Goal: Transaction & Acquisition: Purchase product/service

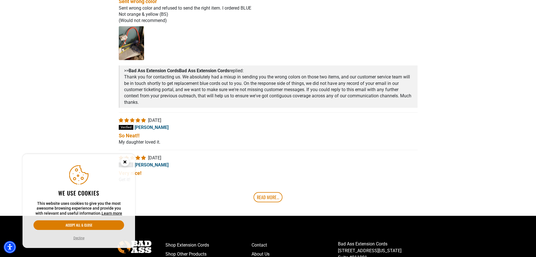
scroll to position [1146, 0]
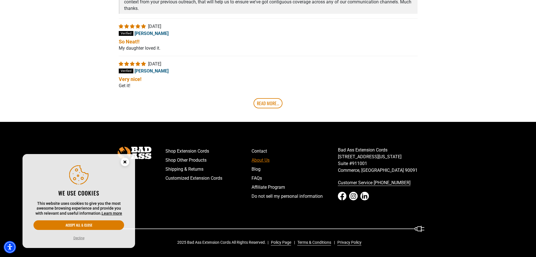
drag, startPoint x: 407, startPoint y: 173, endPoint x: 329, endPoint y: 162, distance: 79.3
click at [329, 162] on div "Shop Extension Cords Shop Other Products Shipping & Returns Customized Extensio…" at bounding box center [295, 178] width 268 height 65
click at [378, 170] on p "Bad Ass Extension Cords 5670 East Washington Blvd. Suite #911001 Commerce, CA 9…" at bounding box center [381, 159] width 86 height 27
drag, startPoint x: 339, startPoint y: 156, endPoint x: 353, endPoint y: 157, distance: 14.5
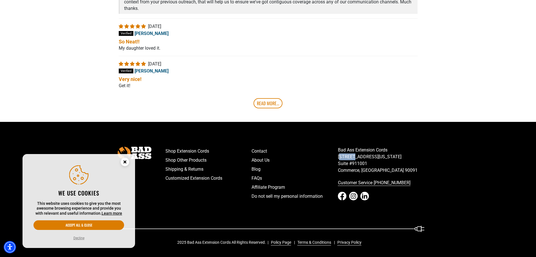
click at [353, 157] on p "Bad Ass Extension Cords 5670 East Washington Blvd. Suite #911001 Commerce, CA 9…" at bounding box center [381, 159] width 86 height 27
click at [125, 161] on icon "Close this option" at bounding box center [125, 162] width 2 height 2
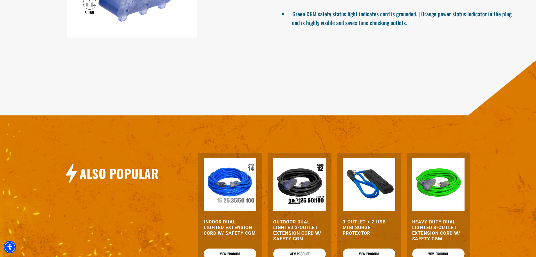
scroll to position [583, 0]
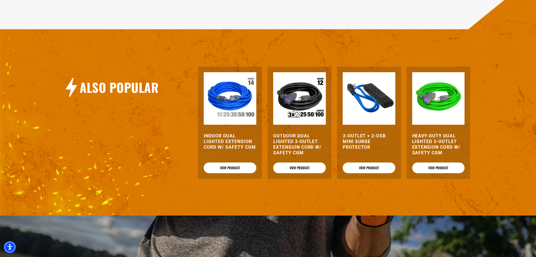
click at [445, 104] on img at bounding box center [439, 98] width 53 height 53
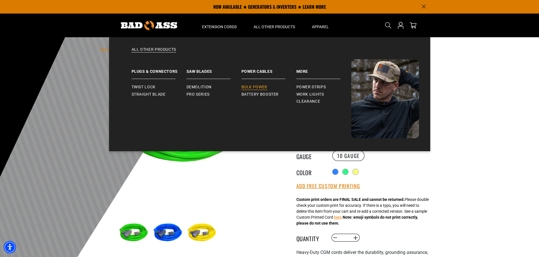
click at [264, 85] on span "Bulk Power" at bounding box center [254, 86] width 26 height 5
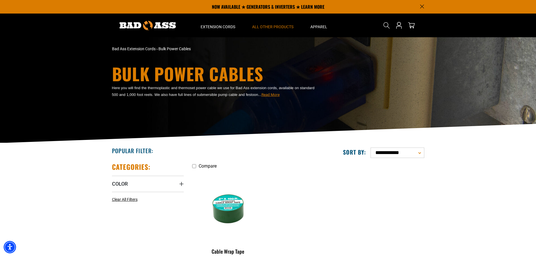
click at [396, 187] on ul "Compare Cable Wrap Tape 1 review No questions $2.90 - $11.46" at bounding box center [308, 223] width 241 height 122
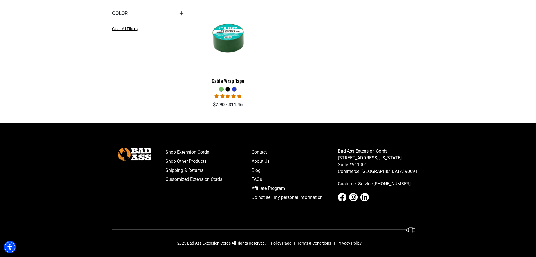
scroll to position [171, 0]
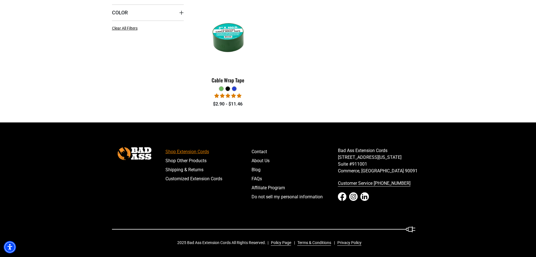
click at [193, 148] on link "Shop Extension Cords" at bounding box center [209, 151] width 86 height 9
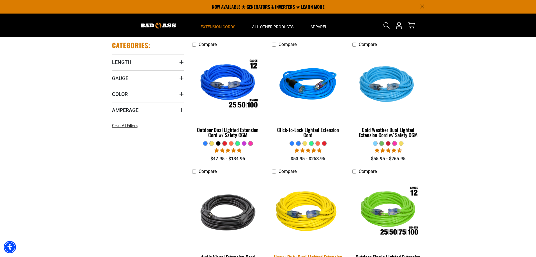
scroll to position [113, 0]
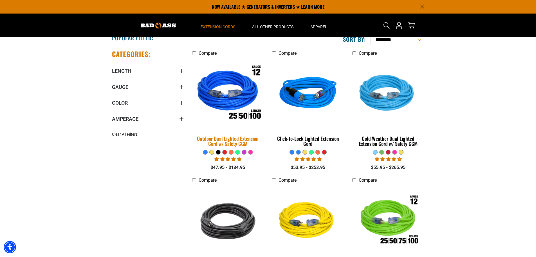
click at [241, 138] on div "Outdoor Dual Lighted Extension Cord w/ Safety CGM" at bounding box center [228, 141] width 72 height 10
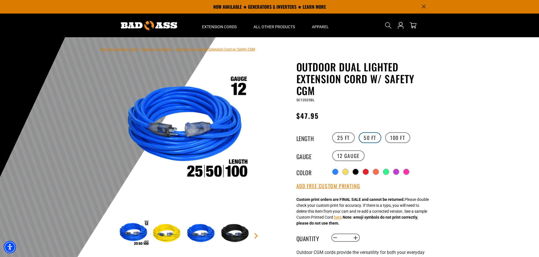
click at [376, 135] on label "50 FT" at bounding box center [369, 137] width 23 height 11
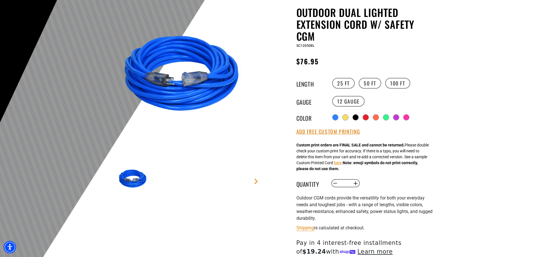
scroll to position [56, 0]
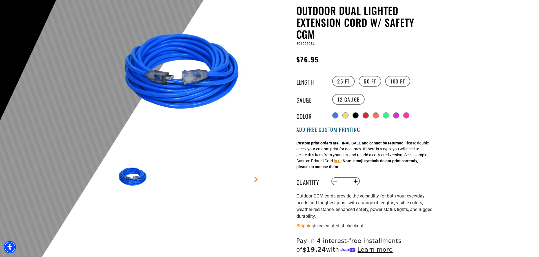
click at [344, 131] on button "Add Free Custom Printing" at bounding box center [328, 129] width 64 height 6
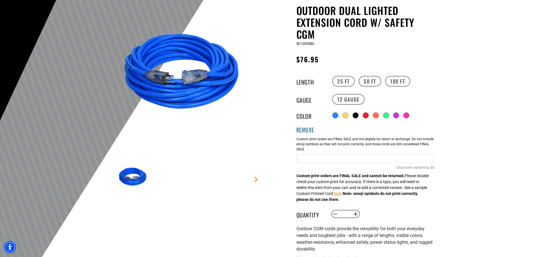
click at [307, 130] on button "Remove" at bounding box center [305, 129] width 18 height 6
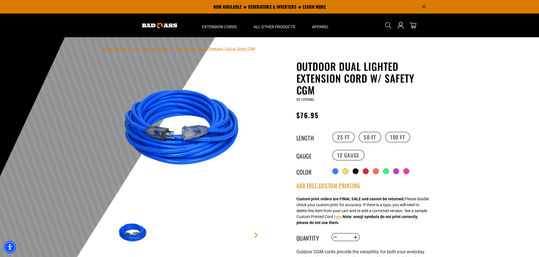
scroll to position [0, 0]
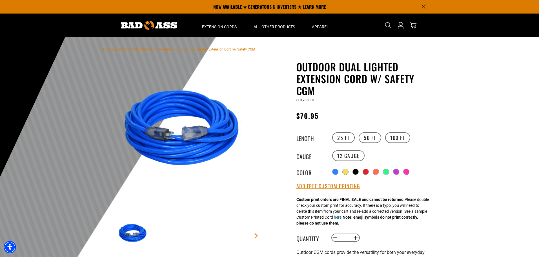
click at [341, 217] on button "here" at bounding box center [338, 217] width 8 height 6
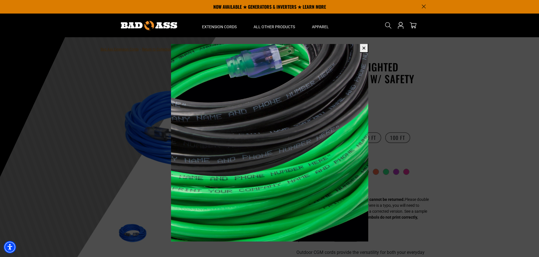
click at [364, 48] on button "✕" at bounding box center [363, 47] width 9 height 9
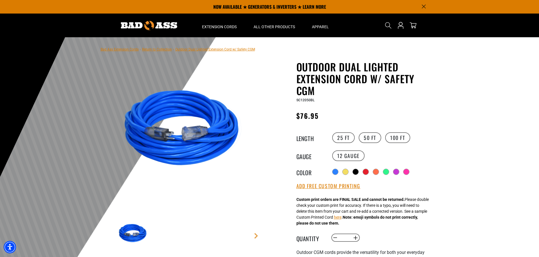
click at [464, 153] on div at bounding box center [269, 175] width 539 height 276
